Goal: Task Accomplishment & Management: Use online tool/utility

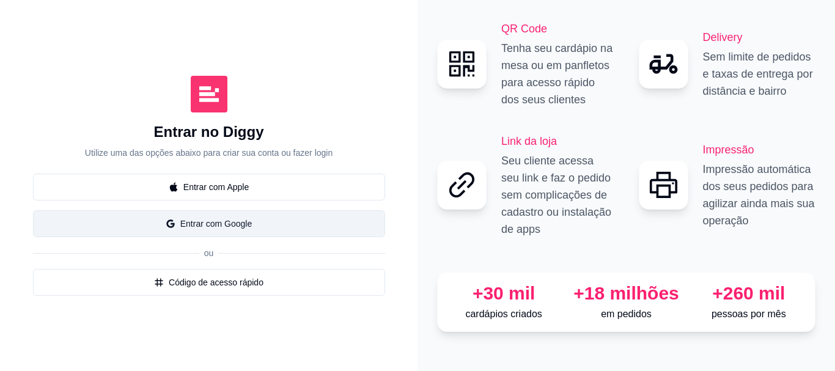
click at [241, 226] on button "Entrar com Google" at bounding box center [209, 223] width 352 height 27
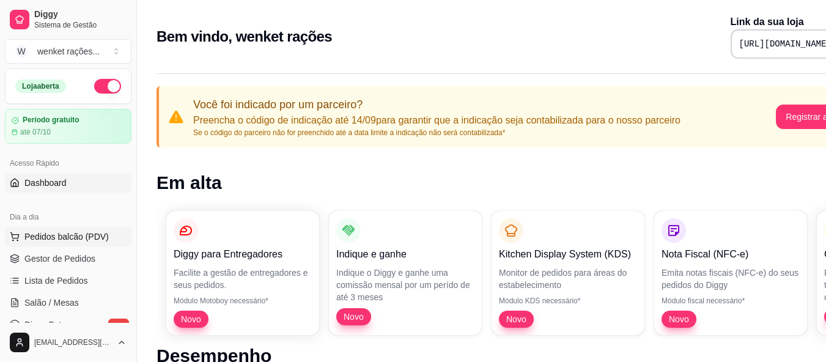
click at [72, 233] on span "Pedidos balcão (PDV)" at bounding box center [66, 236] width 84 height 12
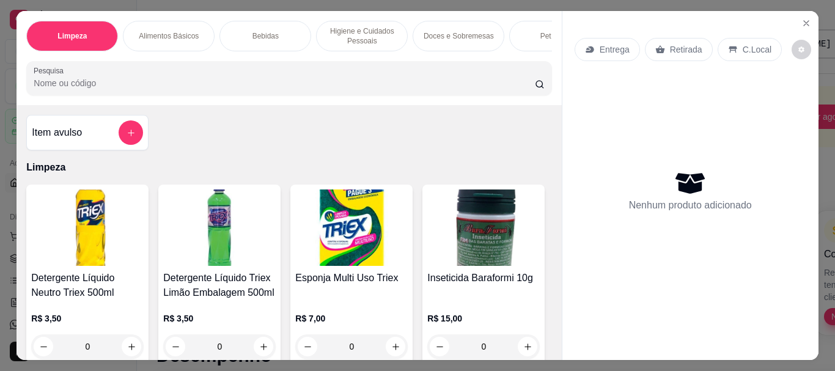
click at [612, 46] on p "Entrega" at bounding box center [615, 49] width 30 height 12
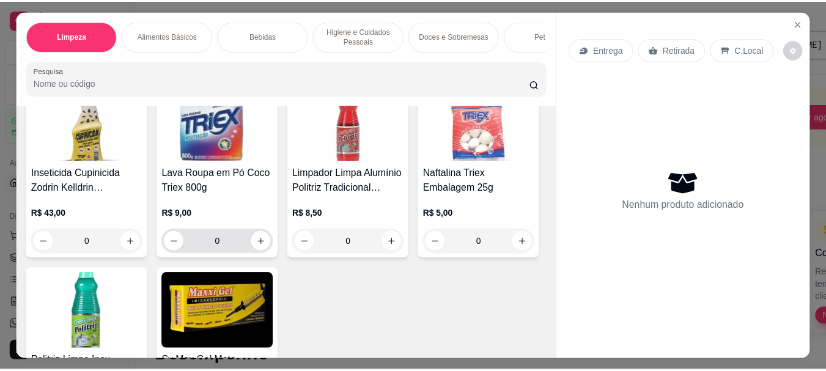
scroll to position [306, 0]
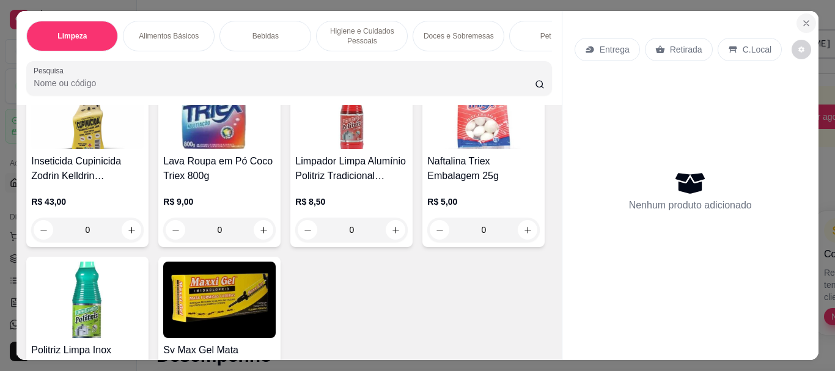
click at [804, 21] on icon "Close" at bounding box center [806, 23] width 5 height 5
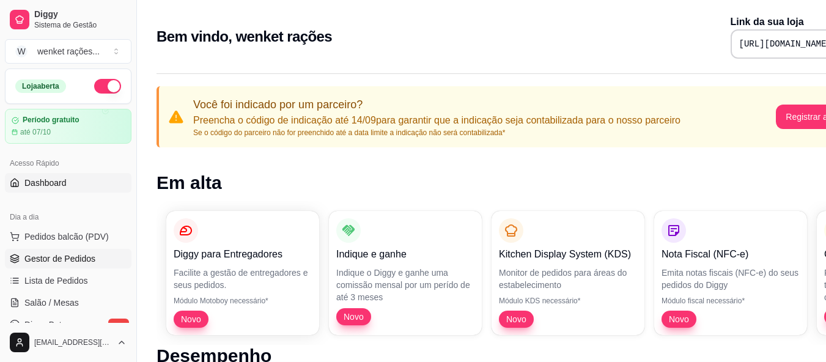
click at [53, 254] on span "Gestor de Pedidos" at bounding box center [59, 258] width 71 height 12
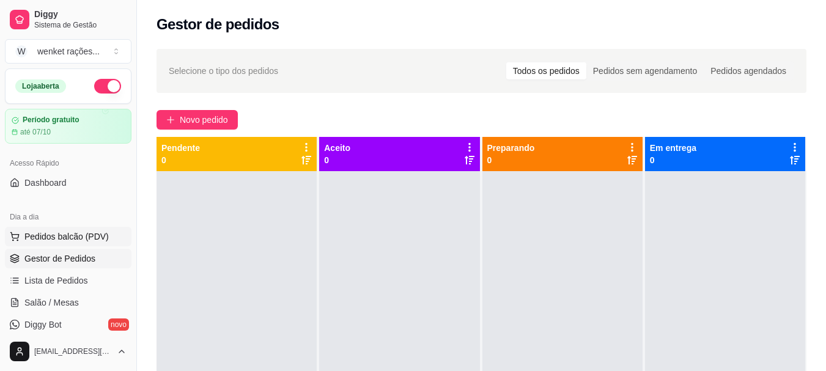
click at [62, 237] on span "Pedidos balcão (PDV)" at bounding box center [66, 236] width 84 height 12
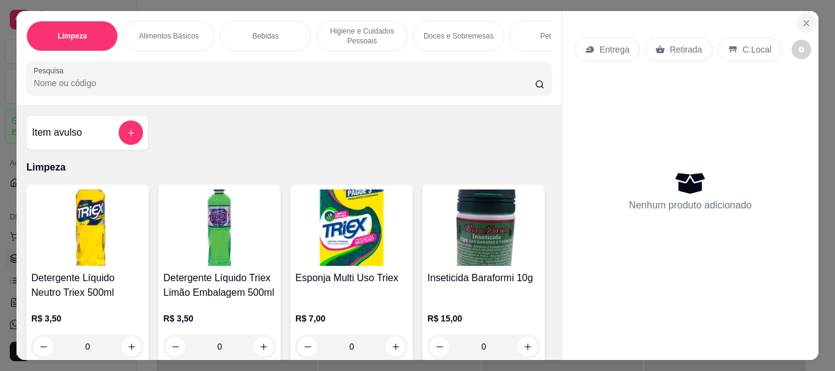
click at [806, 18] on icon "Close" at bounding box center [806, 23] width 10 height 10
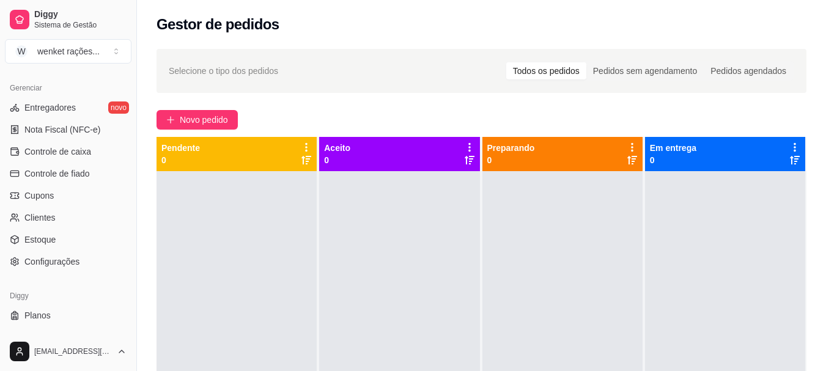
scroll to position [509, 0]
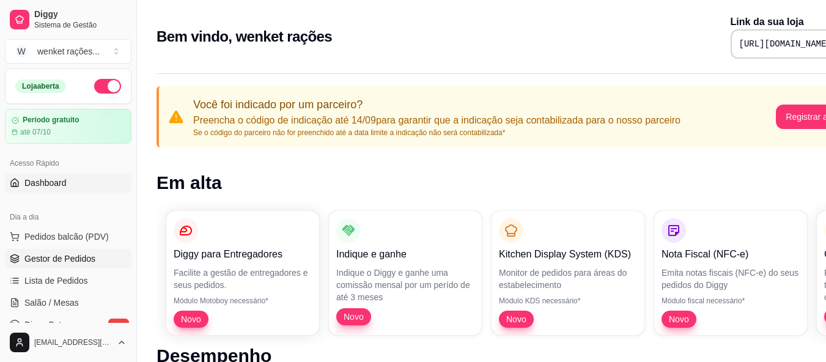
click at [66, 260] on span "Gestor de Pedidos" at bounding box center [59, 258] width 71 height 12
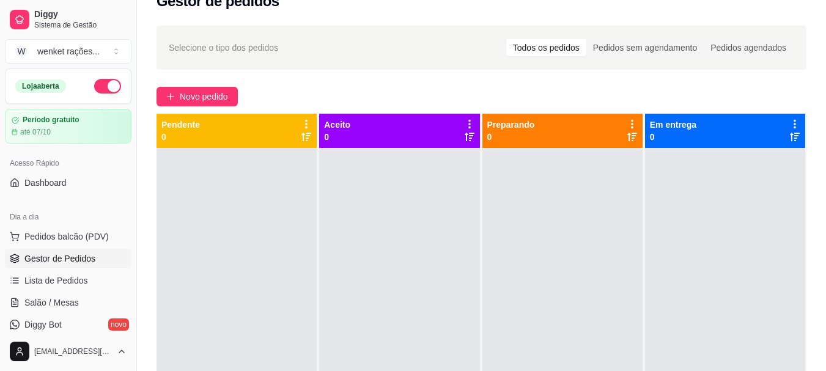
scroll to position [13, 0]
